Goal: Task Accomplishment & Management: Complete application form

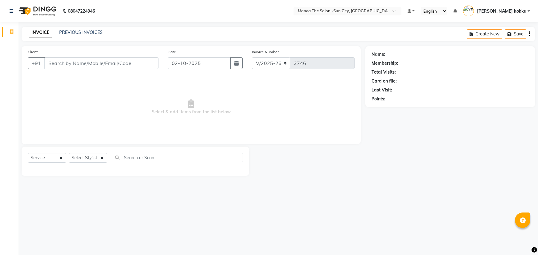
select select "5822"
select select "service"
drag, startPoint x: 0, startPoint y: 0, endPoint x: 88, endPoint y: 158, distance: 180.8
click at [88, 158] on select "Select Stylist [PERSON_NAME] [PERSON_NAME] Ikrar [PERSON_NAME] K sai [PERSON_NA…" at bounding box center [88, 158] width 39 height 10
select select "84191"
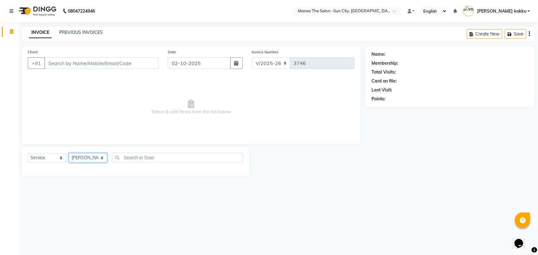
click at [69, 153] on select "Select Stylist [PERSON_NAME] [PERSON_NAME] Ikrar [PERSON_NAME] K sai [PERSON_NA…" at bounding box center [88, 158] width 39 height 10
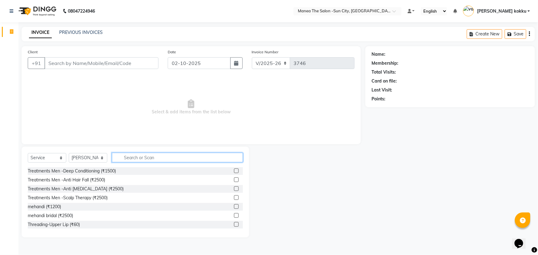
click at [143, 157] on input "text" at bounding box center [177, 158] width 131 height 10
type input "eye"
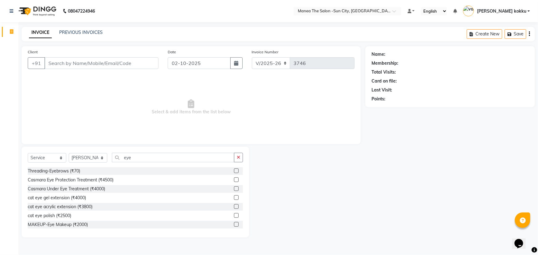
click at [234, 170] on label at bounding box center [236, 171] width 5 height 5
click at [234, 170] on input "checkbox" at bounding box center [236, 171] width 4 height 4
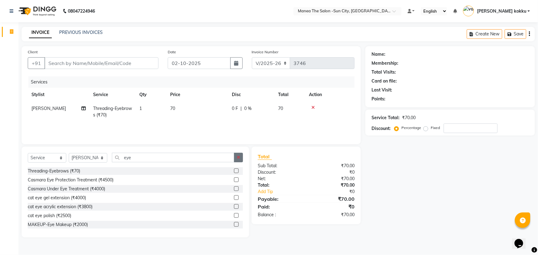
checkbox input "false"
click at [240, 161] on button "button" at bounding box center [238, 158] width 9 height 10
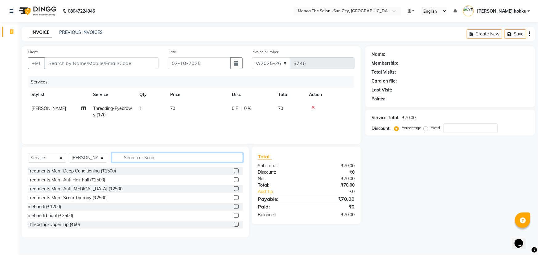
click at [205, 159] on input "text" at bounding box center [177, 158] width 131 height 10
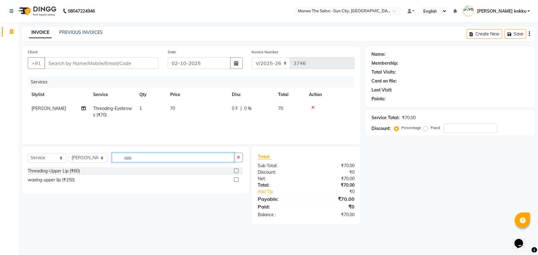
type input "upp"
click at [237, 170] on label at bounding box center [236, 171] width 5 height 5
click at [237, 170] on input "checkbox" at bounding box center [236, 171] width 4 height 4
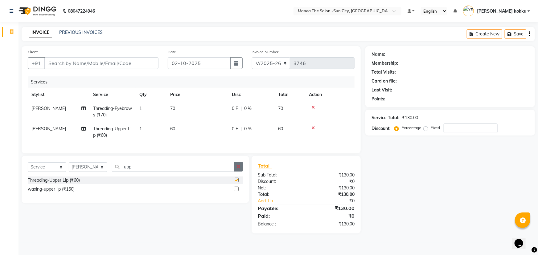
checkbox input "false"
click at [237, 169] on icon "button" at bounding box center [238, 167] width 3 height 4
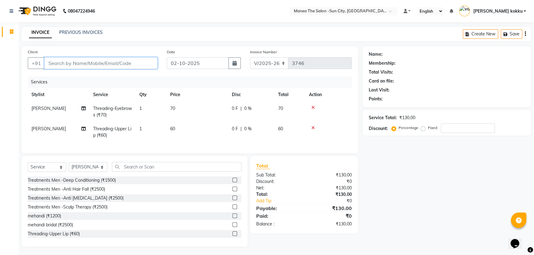
click at [139, 66] on input "Client" at bounding box center [100, 63] width 113 height 12
type input "9"
type input "0"
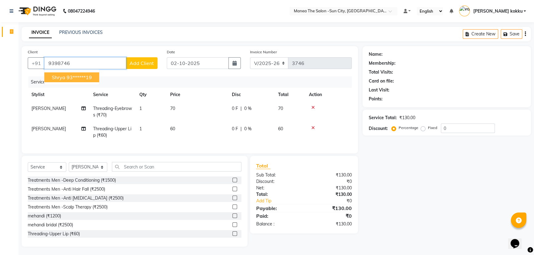
click at [90, 78] on ngb-highlight "93******19" at bounding box center [79, 77] width 25 height 6
type input "93******19"
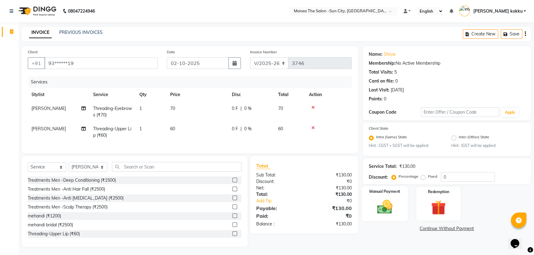
click at [381, 203] on img at bounding box center [385, 208] width 25 height 18
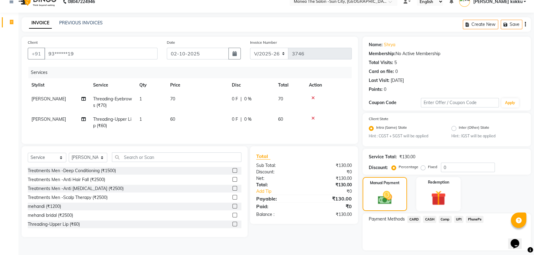
scroll to position [27, 0]
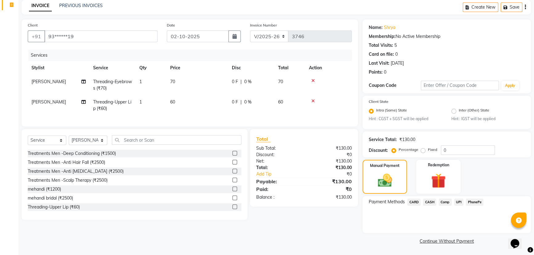
click at [460, 201] on span "UPI" at bounding box center [459, 202] width 10 height 7
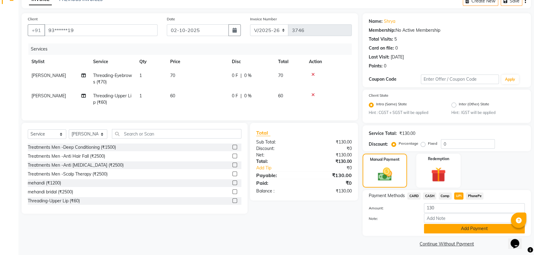
scroll to position [36, 0]
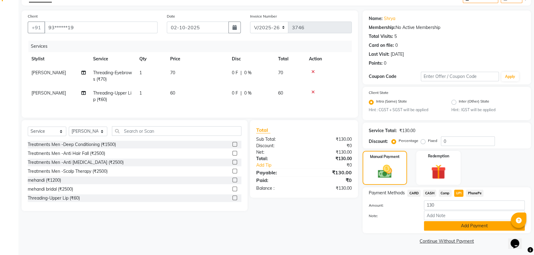
click at [454, 224] on button "Add Payment" at bounding box center [474, 226] width 101 height 10
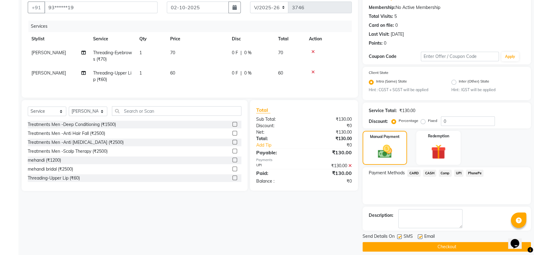
scroll to position [62, 0]
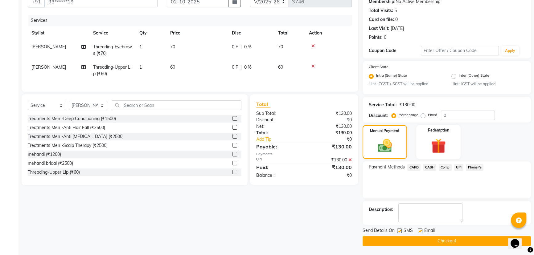
click at [399, 232] on label at bounding box center [399, 231] width 5 height 5
click at [399, 232] on input "checkbox" at bounding box center [399, 231] width 4 height 4
checkbox input "false"
click at [418, 232] on label at bounding box center [420, 231] width 5 height 5
click at [418, 232] on input "checkbox" at bounding box center [420, 231] width 4 height 4
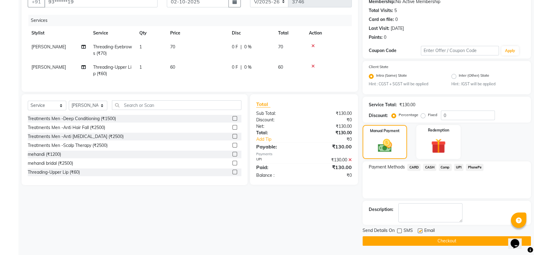
checkbox input "false"
click at [420, 239] on button "Checkout" at bounding box center [447, 242] width 168 height 10
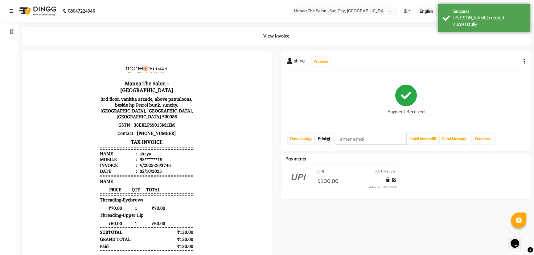
click at [324, 137] on link "Print" at bounding box center [323, 139] width 17 height 10
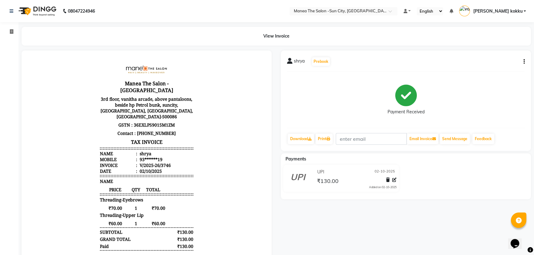
click at [146, 4] on nav "08047224946 Select Location × Manea The Salon -Sun City, Bandlaguda Default Pan…" at bounding box center [267, 11] width 534 height 22
click at [11, 30] on icon at bounding box center [11, 31] width 3 height 5
select select "5822"
select select "service"
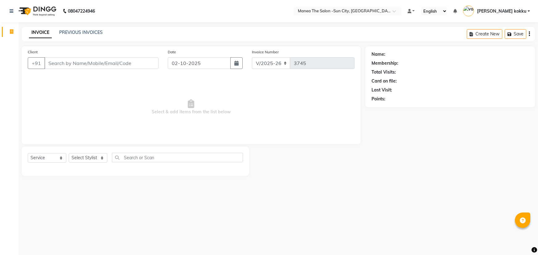
select select "5822"
select select "service"
click at [105, 161] on select "Select Stylist [PERSON_NAME] [PERSON_NAME] Ikrar [PERSON_NAME] K sai [PERSON_NA…" at bounding box center [88, 158] width 39 height 10
select select "84191"
click at [69, 153] on select "Select Stylist [PERSON_NAME] [PERSON_NAME] Ikrar [PERSON_NAME] K sai [PERSON_NA…" at bounding box center [88, 158] width 39 height 10
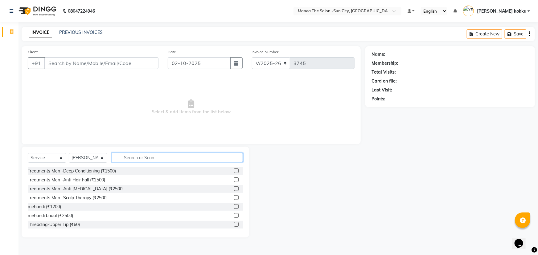
click at [122, 157] on input "text" at bounding box center [177, 158] width 131 height 10
type input "r"
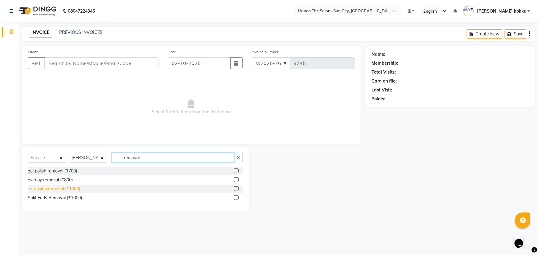
type input "removal"
click at [71, 190] on div "extension removal (₹1000)" at bounding box center [54, 189] width 52 height 6
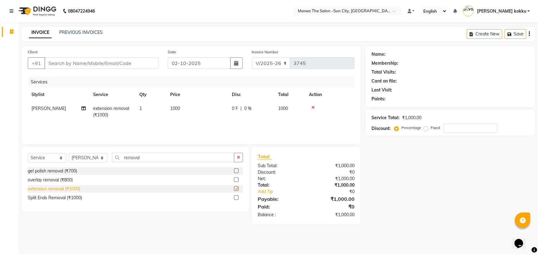
checkbox input "false"
click at [102, 160] on select "Select Stylist [PERSON_NAME] [PERSON_NAME] Ikrar [PERSON_NAME] K sai [PERSON_NA…" at bounding box center [88, 158] width 39 height 10
select select "40515"
click at [69, 153] on select "Select Stylist [PERSON_NAME] [PERSON_NAME] Ikrar [PERSON_NAME] K sai [PERSON_NA…" at bounding box center [88, 158] width 39 height 10
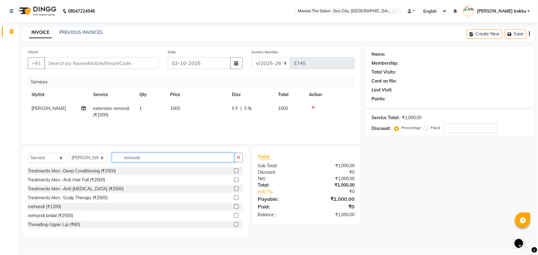
drag, startPoint x: 131, startPoint y: 159, endPoint x: 144, endPoint y: 161, distance: 13.1
click at [137, 160] on input "removal" at bounding box center [173, 158] width 122 height 10
click at [240, 159] on icon "button" at bounding box center [238, 157] width 3 height 4
click at [128, 159] on input "text" at bounding box center [177, 158] width 131 height 10
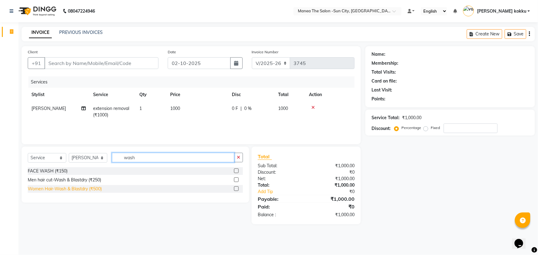
type input "wash"
click at [73, 189] on div "Women Hair-Wash & Blastdry (₹500)" at bounding box center [65, 189] width 74 height 6
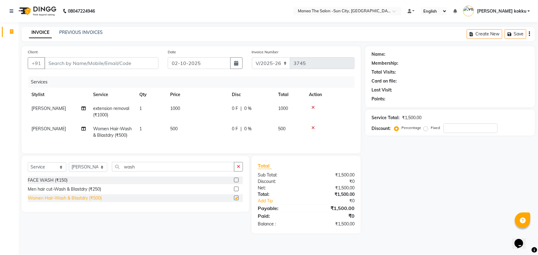
checkbox input "false"
click at [315, 129] on div at bounding box center [330, 128] width 42 height 4
click at [313, 127] on icon at bounding box center [312, 128] width 3 height 4
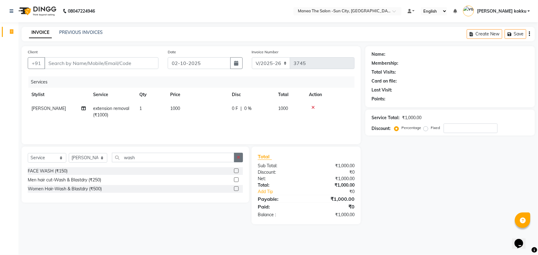
click at [239, 158] on icon "button" at bounding box center [238, 157] width 3 height 4
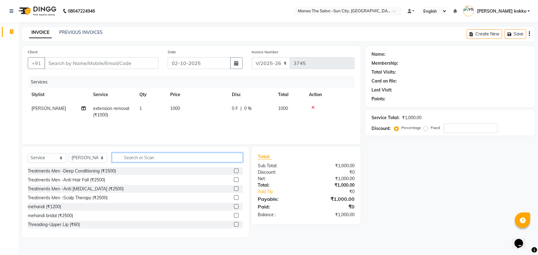
click at [180, 159] on input "text" at bounding box center [177, 158] width 131 height 10
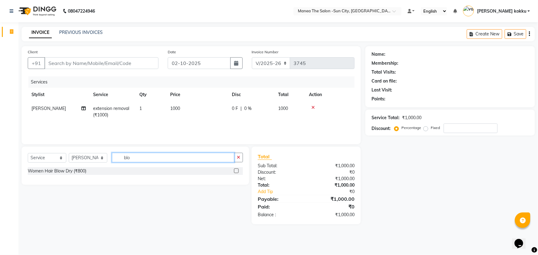
type input "blo"
click at [236, 172] on label at bounding box center [236, 171] width 5 height 5
click at [236, 172] on input "checkbox" at bounding box center [236, 171] width 4 height 4
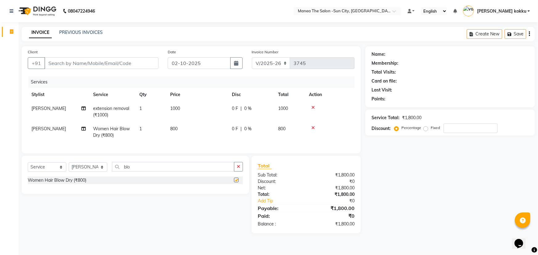
checkbox input "false"
click at [237, 171] on button "button" at bounding box center [238, 167] width 9 height 10
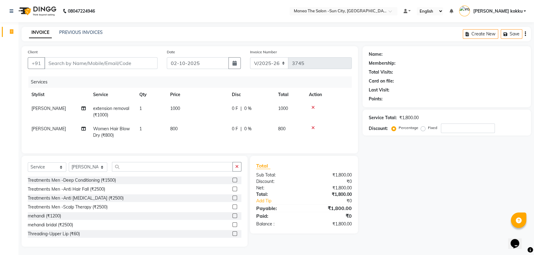
click at [174, 15] on nav "08047224946 Select Location × Manea The Salon -Sun City, Bandlaguda Default Pan…" at bounding box center [267, 11] width 534 height 22
click at [94, 66] on input "Client" at bounding box center [100, 63] width 113 height 12
click at [107, 65] on input "Client" at bounding box center [100, 63] width 113 height 12
type input "9"
type input "0"
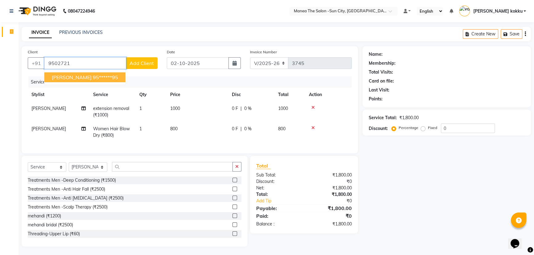
click at [103, 74] on button "[PERSON_NAME] 95******95" at bounding box center [84, 77] width 81 height 10
type input "95******95"
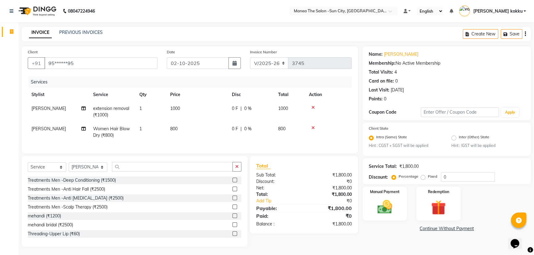
scroll to position [5, 0]
click at [394, 198] on img at bounding box center [385, 207] width 25 height 18
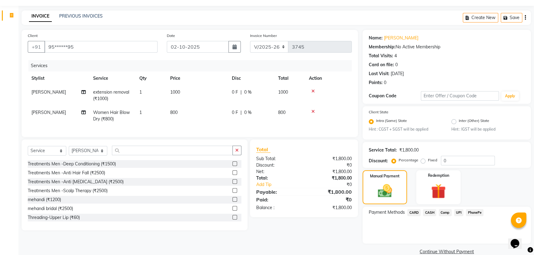
scroll to position [27, 0]
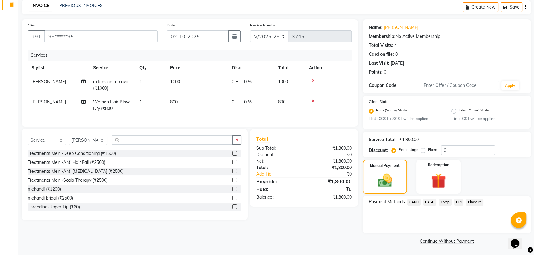
click at [459, 202] on span "UPI" at bounding box center [459, 202] width 10 height 7
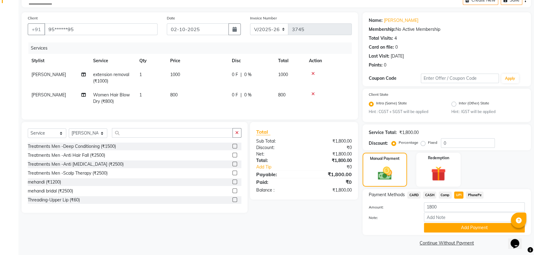
scroll to position [36, 0]
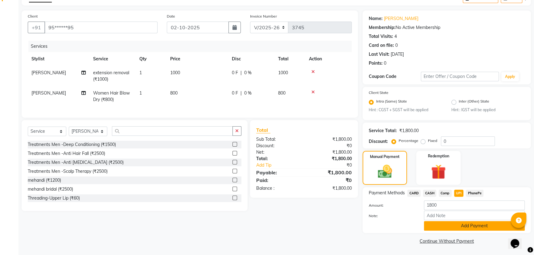
click at [463, 227] on button "Add Payment" at bounding box center [474, 226] width 101 height 10
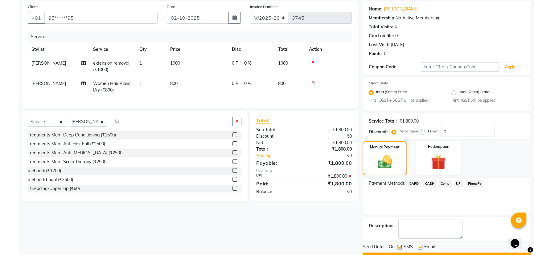
scroll to position [62, 0]
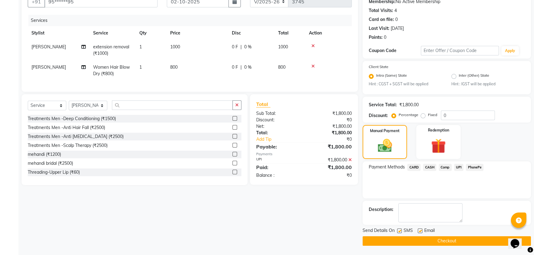
click at [400, 231] on label at bounding box center [399, 231] width 5 height 5
click at [400, 231] on input "checkbox" at bounding box center [399, 231] width 4 height 4
checkbox input "false"
click at [423, 238] on button "Checkout" at bounding box center [447, 242] width 168 height 10
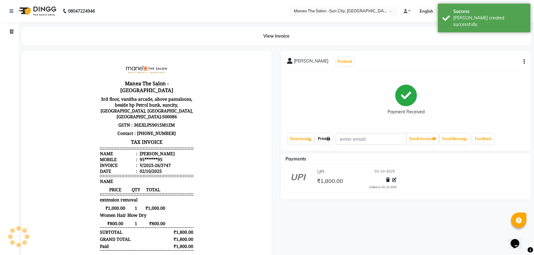
click at [328, 138] on link "Print" at bounding box center [323, 139] width 17 height 10
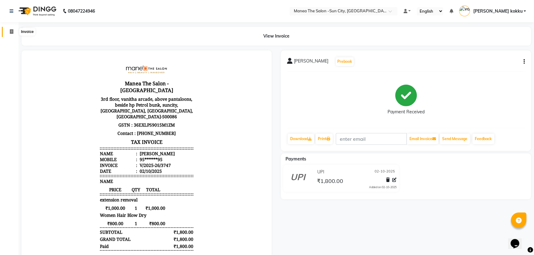
click at [10, 29] on span at bounding box center [11, 31] width 11 height 7
select select "service"
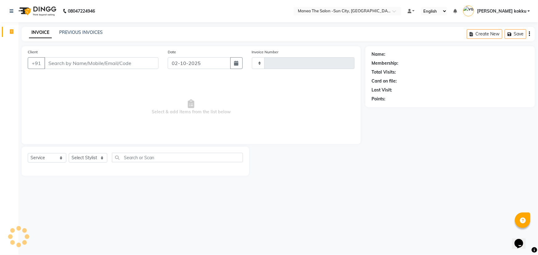
type input "3748"
select select "5822"
select select "service"
drag, startPoint x: 163, startPoint y: 4, endPoint x: 157, endPoint y: 3, distance: 5.9
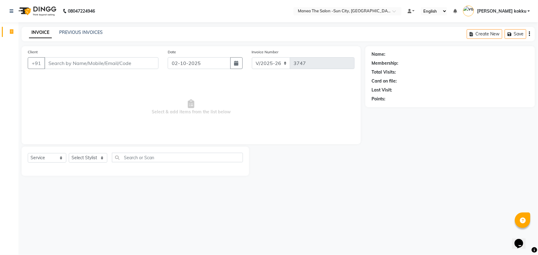
click at [163, 4] on nav "08047224946 Select Location × Manea The Salon -Sun City, Bandlaguda Default Pan…" at bounding box center [269, 11] width 538 height 22
click at [93, 156] on select "Select Stylist [PERSON_NAME] [PERSON_NAME] Ikrar [PERSON_NAME] K sai [PERSON_NA…" at bounding box center [88, 158] width 39 height 10
select select "84191"
click at [69, 153] on select "Select Stylist [PERSON_NAME] [PERSON_NAME] Ikrar [PERSON_NAME] K sai [PERSON_NA…" at bounding box center [88, 158] width 39 height 10
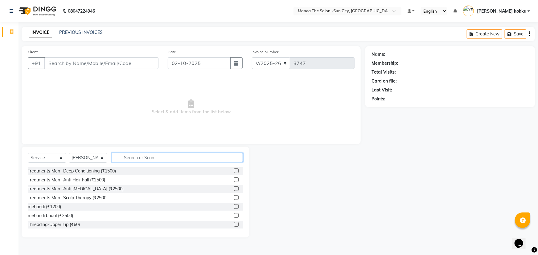
click at [145, 158] on input "text" at bounding box center [177, 158] width 131 height 10
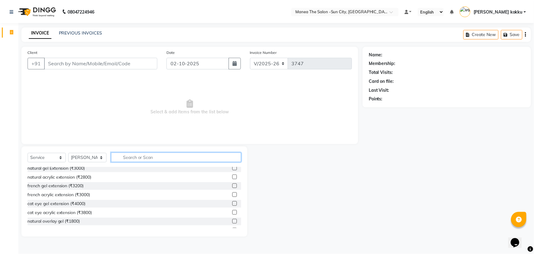
scroll to position [1798, 0]
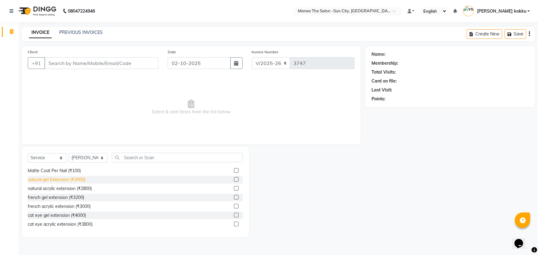
click at [83, 180] on div "natural gel Extension (₹3000)" at bounding box center [57, 180] width 58 height 6
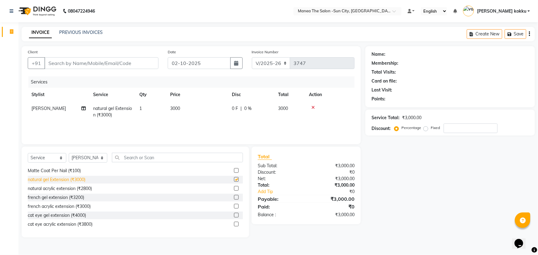
checkbox input "false"
click at [146, 6] on nav "08047224946 Select Location × Manea The Salon -Sun City, Bandlaguda Default Pan…" at bounding box center [269, 11] width 538 height 22
click at [109, 65] on input "Client" at bounding box center [101, 63] width 114 height 12
click at [76, 190] on div "natural acrylic extension (₹2800)" at bounding box center [60, 189] width 64 height 6
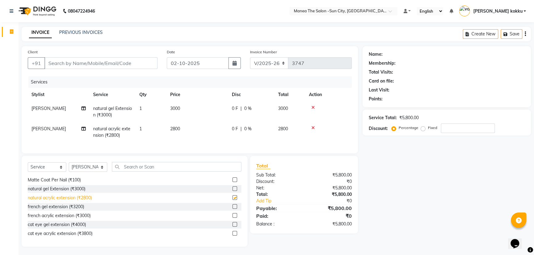
checkbox input "false"
click at [110, 62] on input "Client" at bounding box center [100, 63] width 113 height 12
click at [97, 64] on input "Client" at bounding box center [100, 63] width 113 height 12
type input "9"
type input "0"
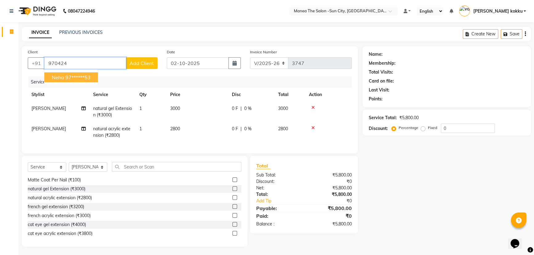
click at [79, 79] on ngb-highlight "97******53" at bounding box center [77, 77] width 25 height 6
type input "97******53"
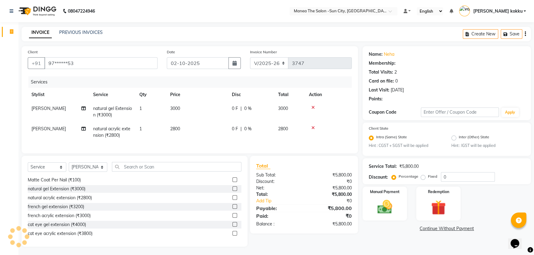
select select "1: Object"
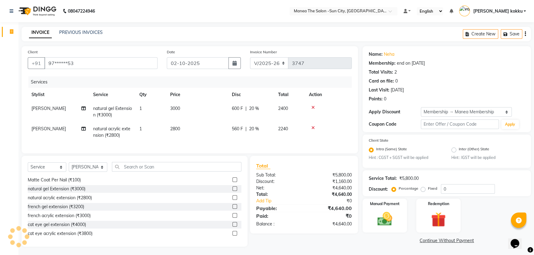
type input "20"
click at [311, 128] on div at bounding box center [328, 128] width 39 height 4
click at [312, 127] on icon at bounding box center [312, 128] width 3 height 4
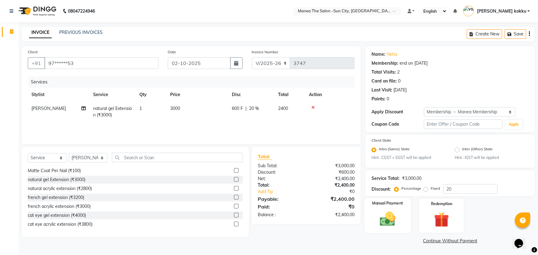
click at [392, 218] on img at bounding box center [387, 220] width 25 height 18
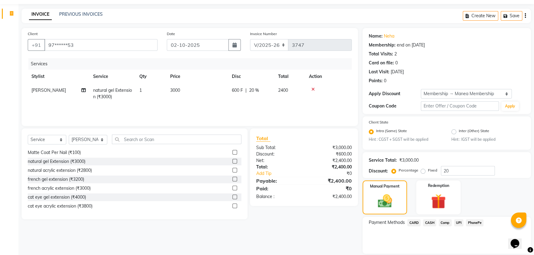
scroll to position [39, 0]
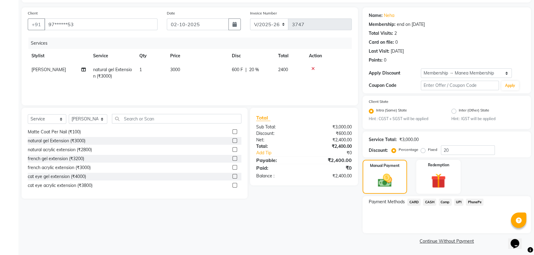
click at [460, 201] on span "UPI" at bounding box center [459, 202] width 10 height 7
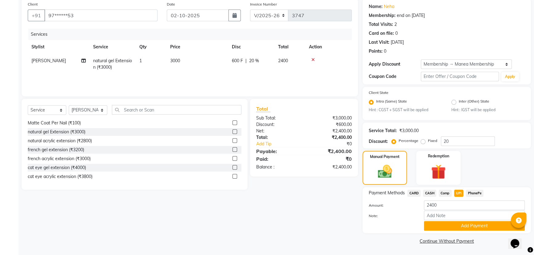
click at [462, 222] on button "Add Payment" at bounding box center [474, 226] width 101 height 10
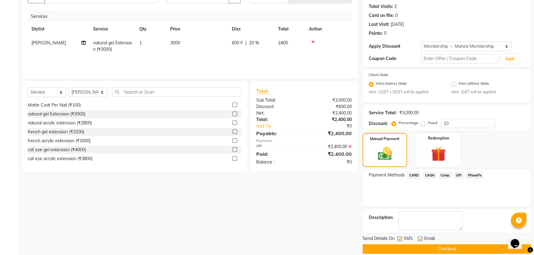
scroll to position [74, 0]
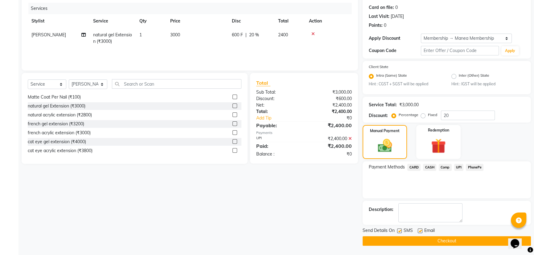
click at [398, 230] on label at bounding box center [399, 231] width 5 height 5
click at [398, 230] on input "checkbox" at bounding box center [399, 231] width 4 height 4
checkbox input "false"
click at [410, 236] on div "Send Details On SMS Email Checkout" at bounding box center [447, 237] width 168 height 19
click at [415, 241] on button "Checkout" at bounding box center [447, 242] width 168 height 10
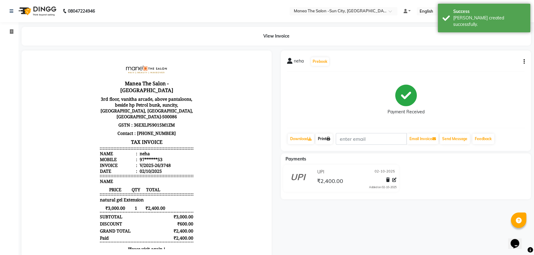
click at [330, 139] on icon at bounding box center [329, 139] width 4 height 4
